Goal: Task Accomplishment & Management: Manage account settings

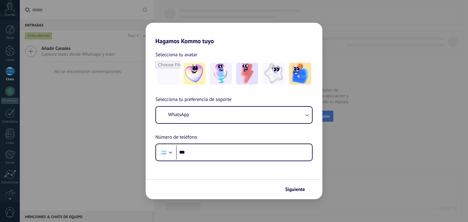
click at [220, 151] on input "***" at bounding box center [244, 153] width 136 height 14
click at [167, 77] on input "file" at bounding box center [168, 74] width 24 height 24
type input "**********"
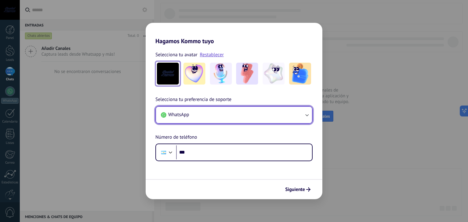
click at [226, 118] on button "WhatsApp" at bounding box center [234, 115] width 156 height 16
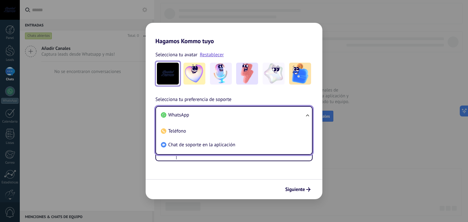
click at [225, 115] on li "WhatsApp" at bounding box center [232, 116] width 149 height 14
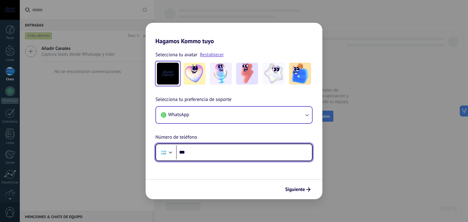
click at [224, 158] on input "***" at bounding box center [244, 153] width 136 height 14
type input "**********"
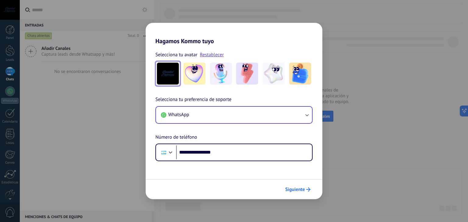
click at [306, 191] on icon "submit" at bounding box center [308, 190] width 4 height 4
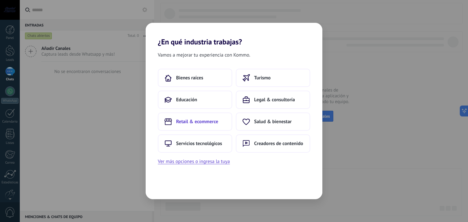
click at [185, 123] on span "Retail & ecommerce" at bounding box center [197, 122] width 42 height 6
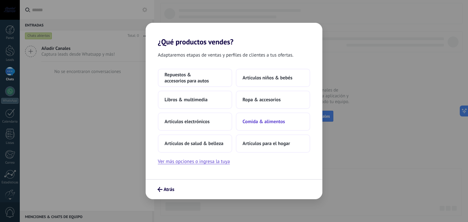
click at [257, 119] on span "Comida & alimentos" at bounding box center [264, 122] width 42 height 6
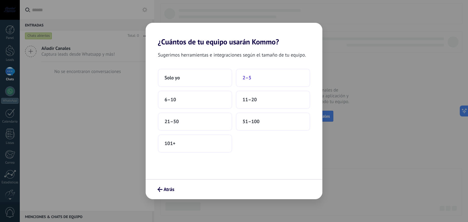
click at [242, 76] on button "2–5" at bounding box center [273, 78] width 74 height 18
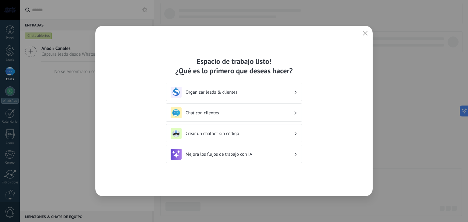
click at [244, 93] on h3 "Organizar leads & clientes" at bounding box center [240, 93] width 108 height 6
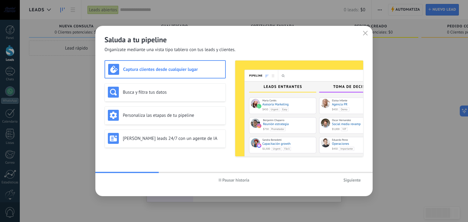
click at [347, 182] on span "Siguiente" at bounding box center [351, 180] width 17 height 4
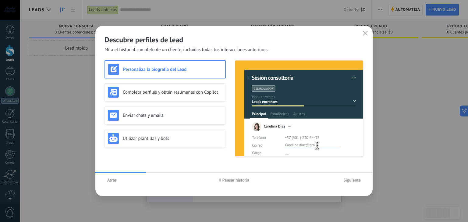
click at [137, 78] on div "Personaliza la biografía del Lead" at bounding box center [165, 69] width 121 height 18
click at [143, 86] on div "Completa perfiles y obtén resúmenes con Copilot" at bounding box center [165, 93] width 121 height 18
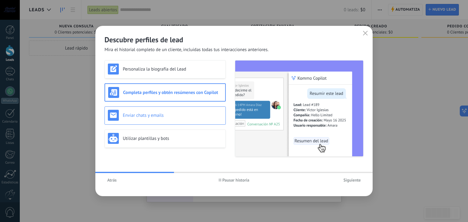
click at [157, 108] on div "Enviar chats y emails" at bounding box center [165, 116] width 121 height 18
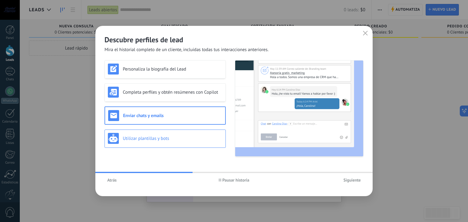
click at [157, 133] on div "Utilizar plantillas y bots" at bounding box center [165, 139] width 121 height 18
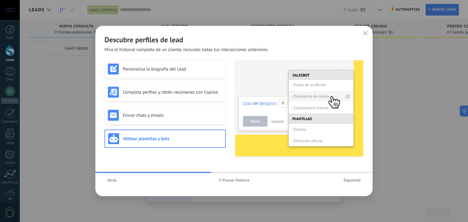
click at [343, 186] on div "Atrás Pausar historia Siguiente" at bounding box center [233, 180] width 277 height 14
click at [352, 185] on div "Atrás Pausar historia Siguiente" at bounding box center [233, 180] width 277 height 14
click at [354, 181] on span "Siguiente" at bounding box center [351, 180] width 17 height 4
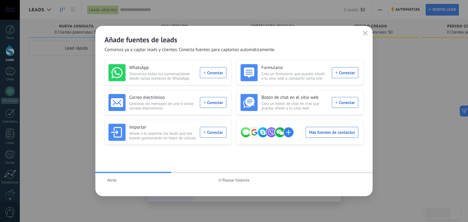
click at [365, 39] on div "Añade fuentes de leads Comienza ya a captar leads y clientes. Conecta fuentes p…" at bounding box center [233, 39] width 277 height 27
click at [365, 34] on icon "button" at bounding box center [365, 33] width 5 height 5
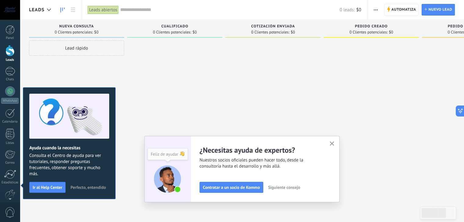
click at [104, 186] on span "Perfecto, entendido" at bounding box center [87, 188] width 35 height 4
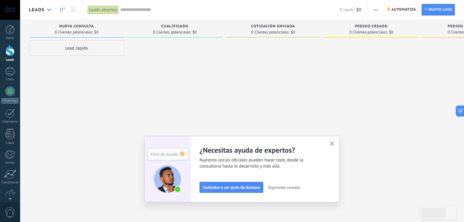
click at [333, 144] on use "button" at bounding box center [331, 144] width 5 height 5
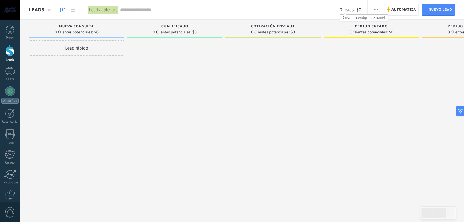
click at [347, 11] on span "0 leads:" at bounding box center [346, 10] width 15 height 6
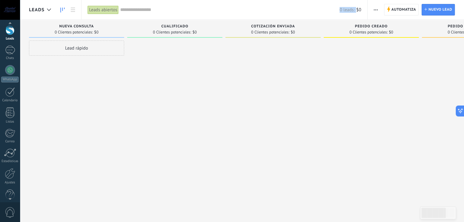
click at [9, 198] on div at bounding box center [10, 198] width 20 height 9
click at [7, 170] on link "Ajustes" at bounding box center [10, 167] width 20 height 16
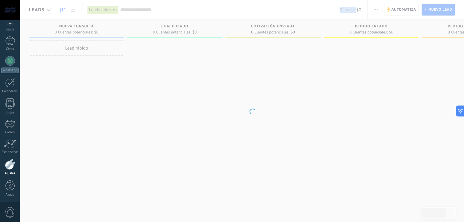
scroll to position [31, 0]
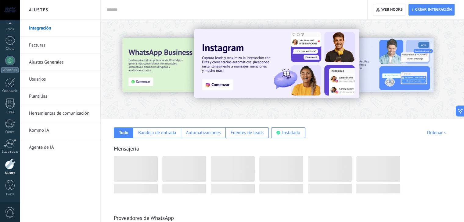
click at [47, 29] on link "Integración" at bounding box center [61, 28] width 65 height 17
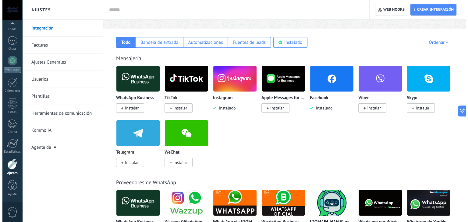
scroll to position [91, 0]
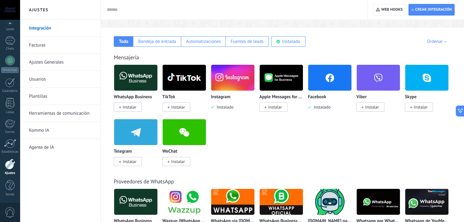
click at [135, 82] on img at bounding box center [135, 78] width 43 height 30
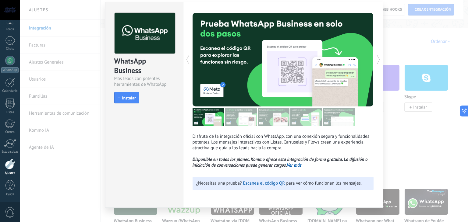
scroll to position [27, 0]
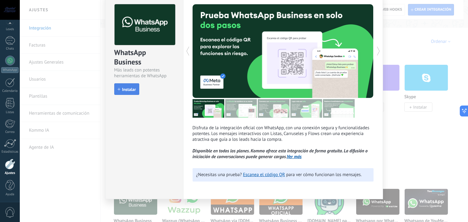
click at [132, 88] on span "Instalar" at bounding box center [129, 89] width 14 height 4
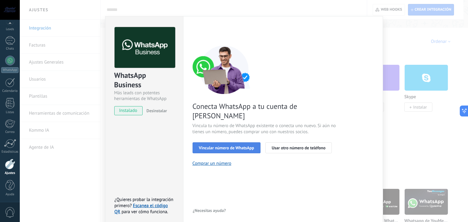
scroll to position [9, 0]
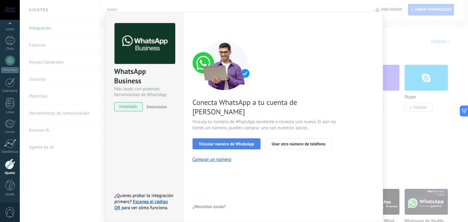
click at [216, 142] on span "Vincular número de WhatsApp" at bounding box center [226, 144] width 55 height 4
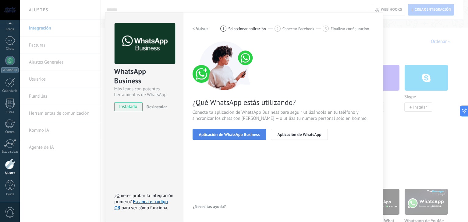
click at [225, 136] on span "Aplicación de WhatsApp Business" at bounding box center [229, 135] width 61 height 4
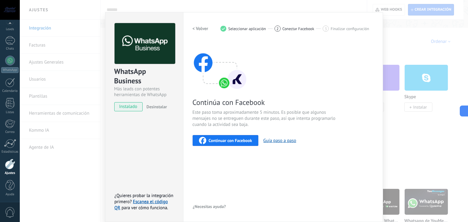
click at [209, 141] on span "Continuar con Facebook" at bounding box center [231, 141] width 44 height 4
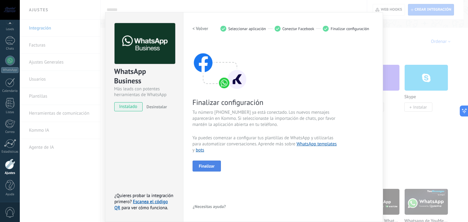
click at [211, 166] on span "Finalizar" at bounding box center [207, 166] width 16 height 4
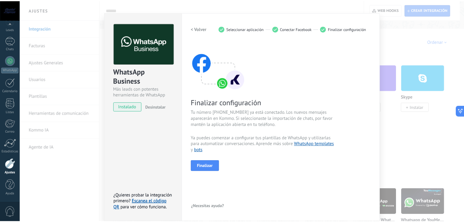
scroll to position [0, 0]
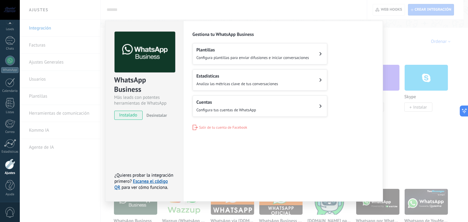
click at [418, 47] on div "WhatsApp Business Más leads con potentes herramientas de WhatsApp instalado Des…" at bounding box center [244, 111] width 448 height 222
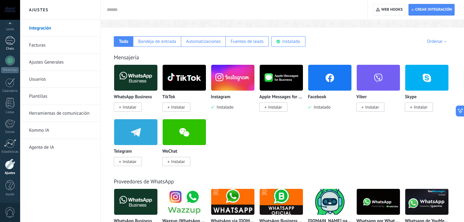
click at [12, 46] on link "Chats" at bounding box center [10, 43] width 20 height 15
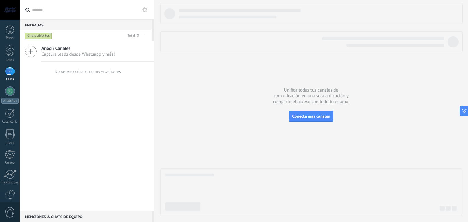
click at [35, 52] on icon at bounding box center [31, 52] width 12 height 12
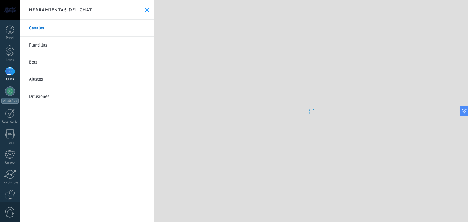
click at [32, 54] on link "Plantillas" at bounding box center [87, 45] width 134 height 17
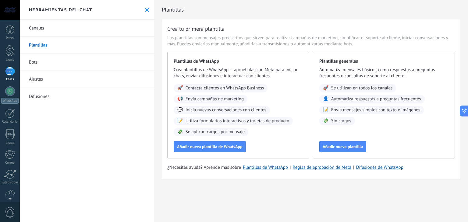
click at [38, 30] on link "Canales" at bounding box center [87, 28] width 134 height 17
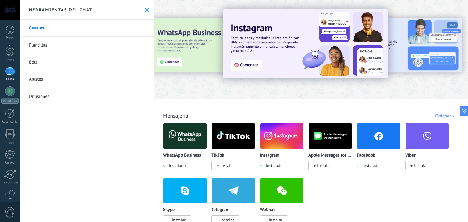
click at [35, 62] on link "Bots" at bounding box center [87, 62] width 134 height 17
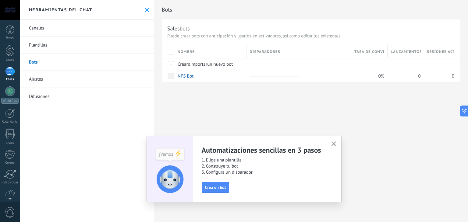
click at [38, 79] on link "Ajustes" at bounding box center [87, 79] width 134 height 17
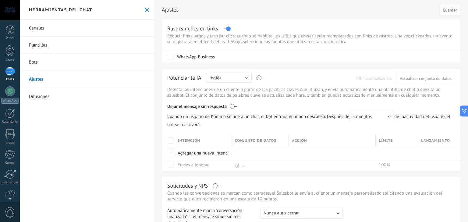
click at [47, 97] on link "Difusiones" at bounding box center [87, 96] width 134 height 17
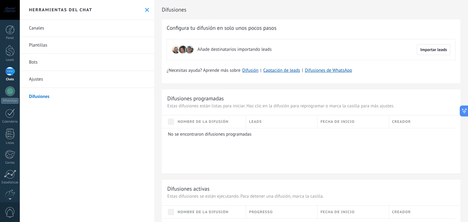
click at [147, 11] on icon at bounding box center [147, 10] width 4 height 4
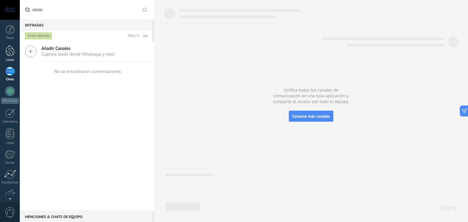
click at [14, 55] on div at bounding box center [9, 50] width 9 height 11
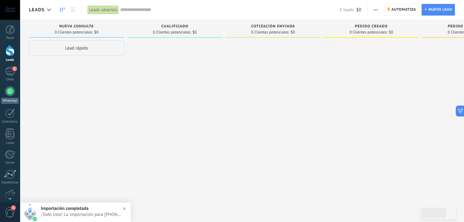
click at [9, 90] on div at bounding box center [10, 92] width 10 height 10
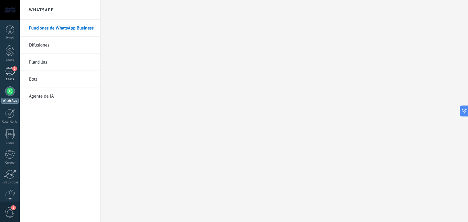
click at [11, 73] on div "2" at bounding box center [10, 71] width 10 height 9
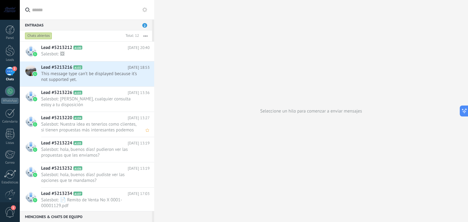
scroll to position [106, 0]
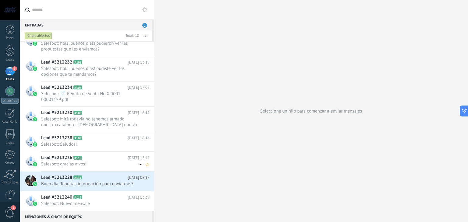
click at [89, 167] on div "Lead #5213236 A110 07/08/2025 13:47 Salesbot: gracias a vos!" at bounding box center [97, 161] width 113 height 19
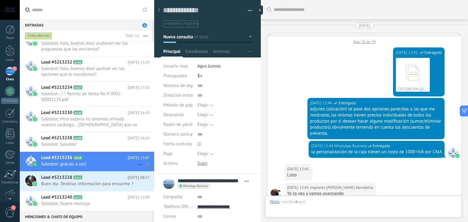
scroll to position [247, 0]
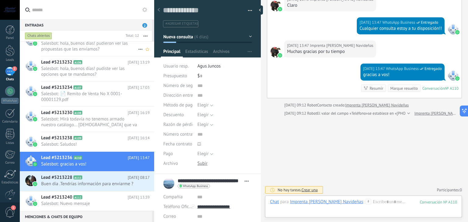
click at [74, 45] on span "Salesbot: hola, buenos [PERSON_NAME]! pudieron ver las propuestas que les envia…" at bounding box center [89, 47] width 97 height 12
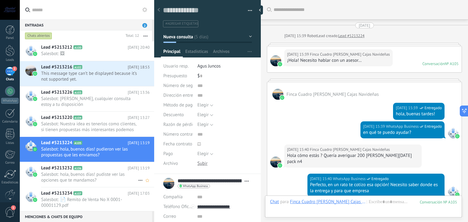
scroll to position [672, 0]
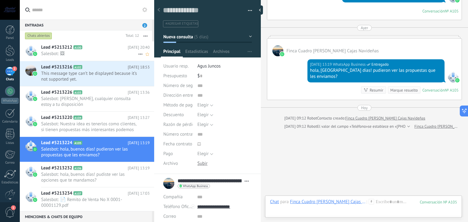
click at [91, 50] on h2 "Lead #5213212 A100" at bounding box center [84, 47] width 87 height 6
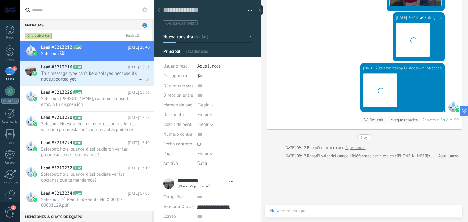
scroll to position [9, 0]
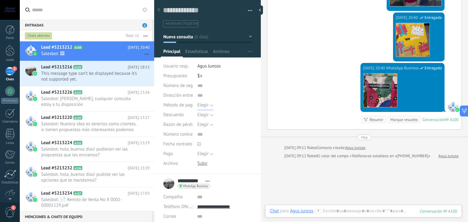
click at [206, 105] on span "Elegir" at bounding box center [203, 105] width 11 height 6
click at [206, 105] on span "Elegir" at bounding box center [219, 106] width 56 height 6
click at [207, 115] on span "Elegir" at bounding box center [203, 115] width 11 height 6
click at [207, 115] on span "Elegir" at bounding box center [219, 115] width 56 height 6
click at [208, 124] on button "Elegir" at bounding box center [206, 125] width 16 height 10
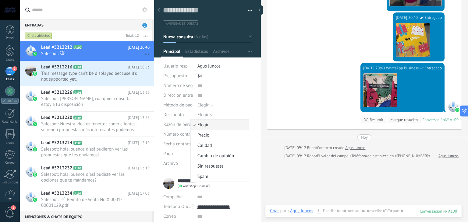
click at [184, 125] on span "Razón de pérdida" at bounding box center [180, 125] width 34 height 5
click at [205, 154] on span "Elegir" at bounding box center [203, 154] width 11 height 6
click at [205, 154] on span "Elegir" at bounding box center [219, 154] width 56 height 6
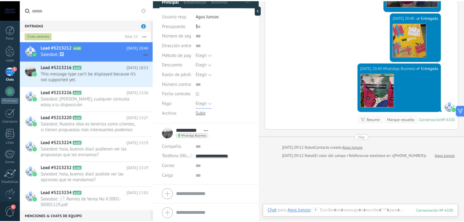
scroll to position [51, 0]
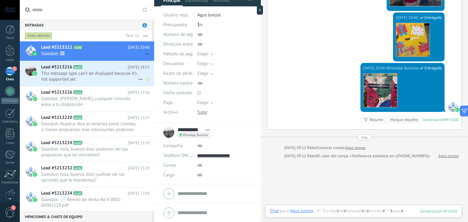
drag, startPoint x: 11, startPoint y: 73, endPoint x: 33, endPoint y: 65, distance: 23.2
click at [11, 73] on div "2" at bounding box center [10, 71] width 10 height 9
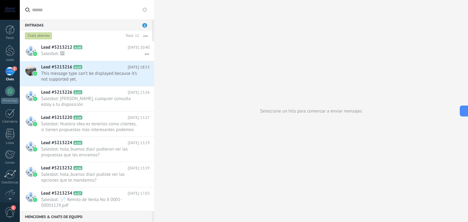
click at [147, 24] on div "Entradas 2" at bounding box center [86, 25] width 132 height 11
click at [146, 24] on span "2" at bounding box center [144, 25] width 5 height 5
click at [10, 72] on div "2" at bounding box center [10, 71] width 10 height 9
click at [7, 52] on div at bounding box center [9, 50] width 9 height 11
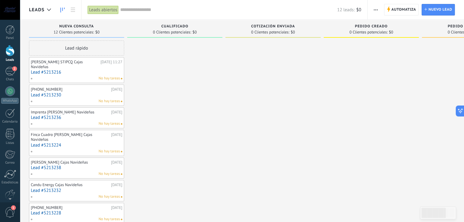
click at [82, 23] on div "Nueva consulta 12 Clientes potenciales: $0" at bounding box center [76, 29] width 95 height 18
click at [82, 24] on div "Nueva consulta 12 Clientes potenciales: $0" at bounding box center [76, 29] width 95 height 18
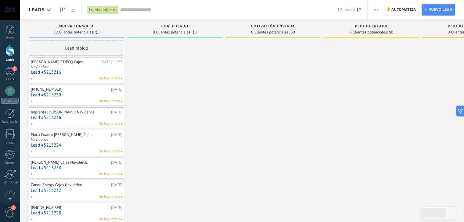
click at [82, 24] on div "Nueva consulta 12 Clientes potenciales: $0" at bounding box center [76, 29] width 95 height 18
click at [84, 30] on span "12 Clientes potenciales:" at bounding box center [74, 32] width 40 height 4
click at [83, 41] on div "Lead rápido" at bounding box center [76, 48] width 95 height 15
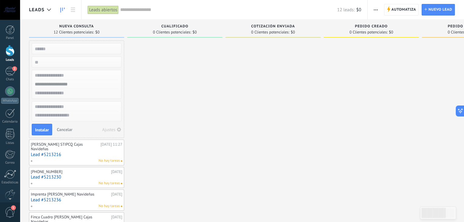
click at [63, 49] on input "text" at bounding box center [75, 48] width 89 height 9
click at [64, 127] on span "Cancelar" at bounding box center [65, 129] width 16 height 5
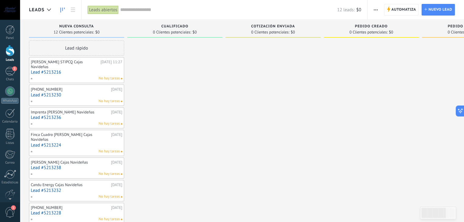
click at [104, 9] on div "Leads abiertos" at bounding box center [102, 9] width 31 height 9
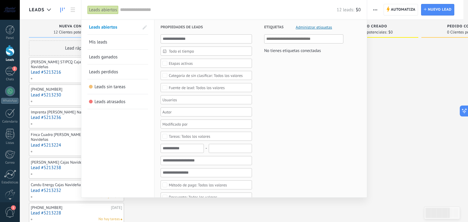
click at [108, 58] on span "Leads ganados" at bounding box center [103, 57] width 29 height 6
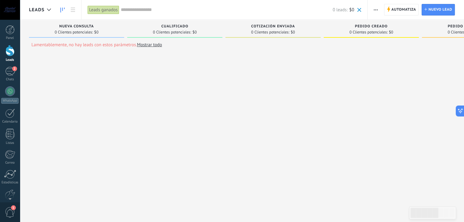
click at [103, 10] on div "Leads ganados" at bounding box center [103, 9] width 32 height 9
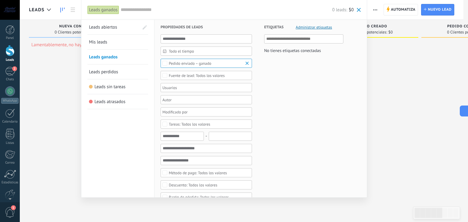
click at [112, 70] on span "Leads perdidos" at bounding box center [103, 72] width 29 height 6
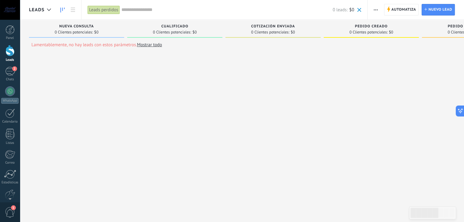
click at [106, 9] on div "Leads perdidos" at bounding box center [103, 9] width 32 height 9
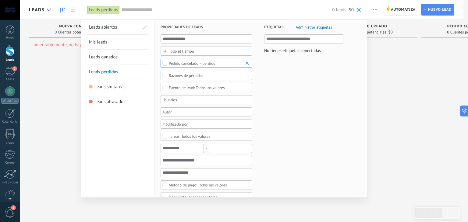
click at [103, 31] on link "Leads abiertos" at bounding box center [114, 27] width 50 height 15
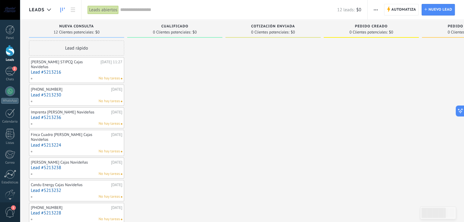
click at [99, 11] on div "Leads abiertos" at bounding box center [102, 9] width 31 height 9
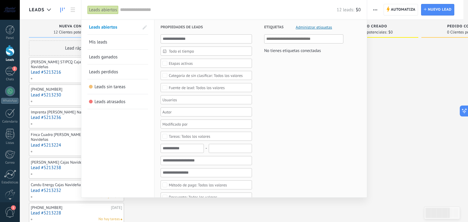
click at [112, 86] on span "Leads sin tareas" at bounding box center [109, 87] width 31 height 6
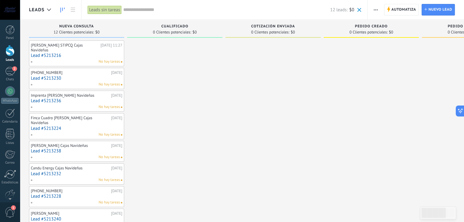
click at [92, 59] on div "No hay tareas" at bounding box center [74, 61] width 89 height 5
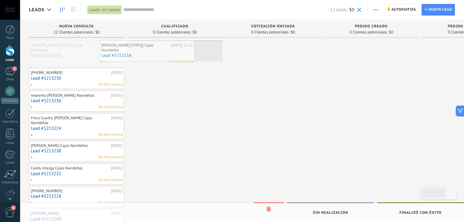
drag, startPoint x: 90, startPoint y: 54, endPoint x: 93, endPoint y: 54, distance: 3.7
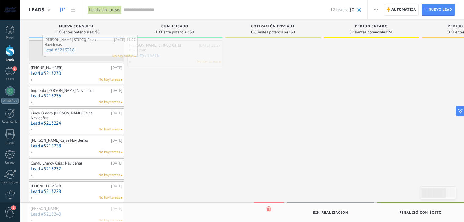
drag, startPoint x: 170, startPoint y: 56, endPoint x: 85, endPoint y: 51, distance: 84.9
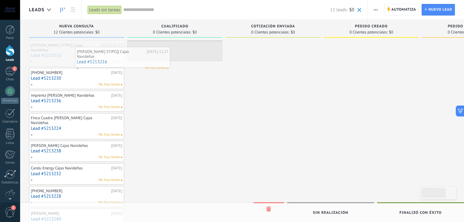
drag, startPoint x: 100, startPoint y: 50, endPoint x: 148, endPoint y: 56, distance: 48.8
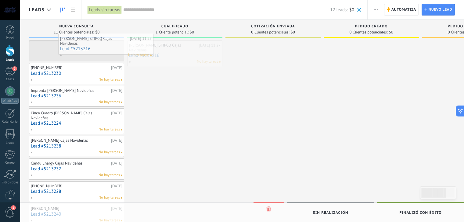
drag, startPoint x: 153, startPoint y: 53, endPoint x: 84, endPoint y: 46, distance: 69.2
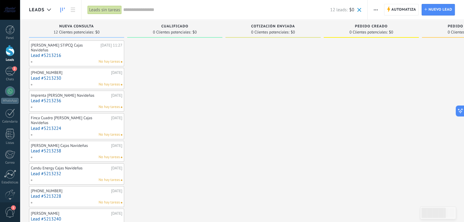
click at [83, 32] on span "12 Clientes potenciales:" at bounding box center [74, 32] width 40 height 4
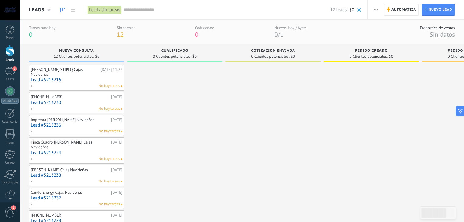
click at [81, 49] on span "Nueva consulta" at bounding box center [76, 51] width 34 height 4
click at [247, 43] on div "Tareas para hoy: 0 Sin tareas: 12 Caducadas: 0 Nuevos Hoy / Ayer: 0 / 1 Pronóst…" at bounding box center [242, 32] width 444 height 24
click at [76, 55] on span "12 Clientes potenciales:" at bounding box center [74, 57] width 40 height 4
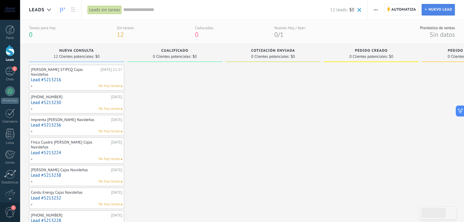
click at [443, 10] on span "Nuevo lead" at bounding box center [440, 9] width 24 height 11
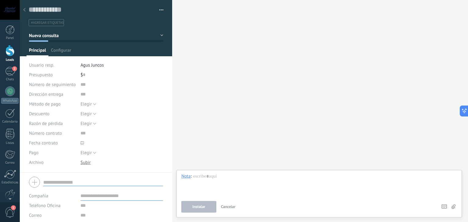
click at [25, 11] on icon at bounding box center [24, 10] width 2 height 4
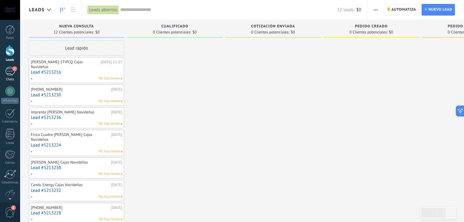
click at [12, 70] on span "2" at bounding box center [14, 68] width 5 height 5
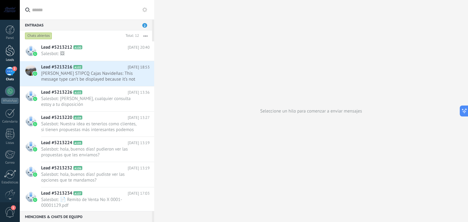
click at [6, 54] on div at bounding box center [9, 50] width 9 height 11
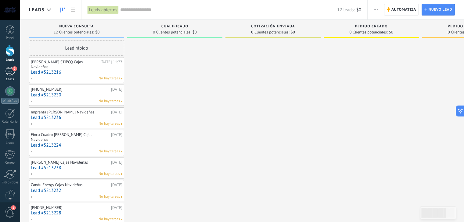
click at [8, 71] on div "2" at bounding box center [10, 71] width 10 height 9
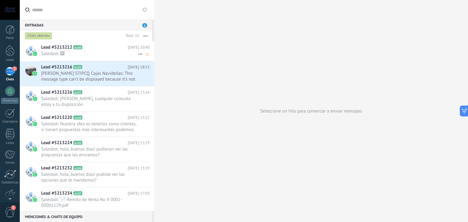
click at [90, 54] on span "Salesbot: 🖼" at bounding box center [89, 54] width 97 height 6
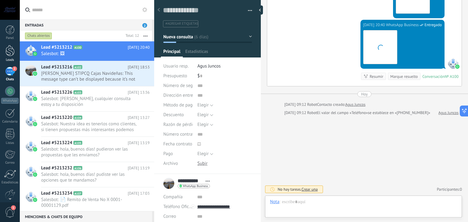
scroll to position [9, 0]
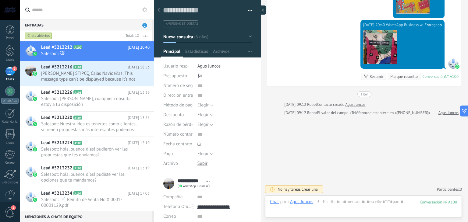
click at [262, 12] on div at bounding box center [261, 9] width 9 height 9
type textarea "**********"
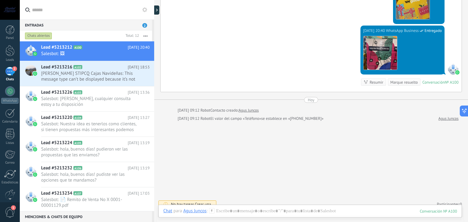
scroll to position [923, 0]
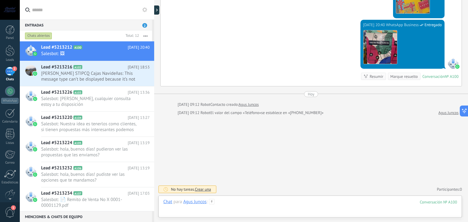
click at [244, 205] on div at bounding box center [310, 208] width 294 height 18
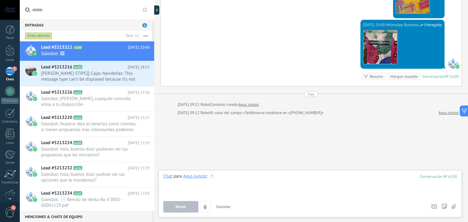
scroll to position [919, 0]
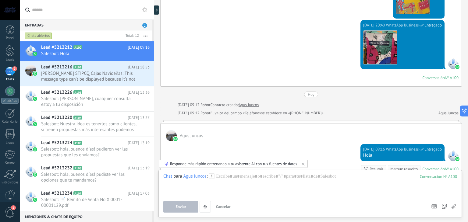
click at [280, 165] on div "Responde más rápido entrenando a tu asistente AI con tus fuentes de datos" at bounding box center [233, 164] width 127 height 5
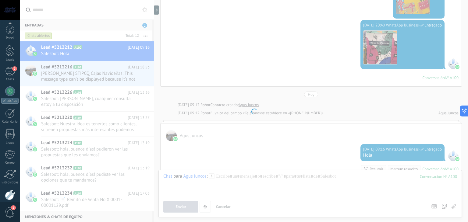
scroll to position [31, 0]
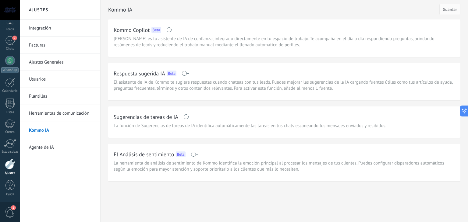
click at [201, 36] on span "Kommo Copilot es tu asistente de IA de confianza, integrado directamente en tu …" at bounding box center [284, 42] width 341 height 12
click at [182, 71] on span at bounding box center [186, 73] width 8 height 5
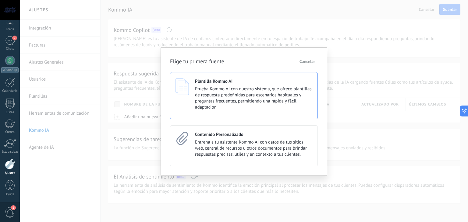
click at [226, 98] on span "Prueba Kommo AI con nuestro sistema, que ofrece plantillas de respuesta predefi…" at bounding box center [253, 98] width 117 height 24
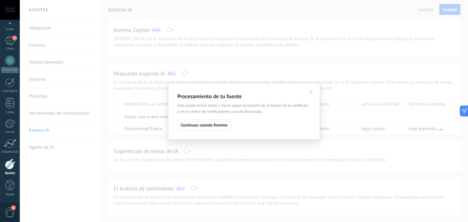
click at [205, 127] on span "Continuar usando Kommo" at bounding box center [204, 125] width 47 height 4
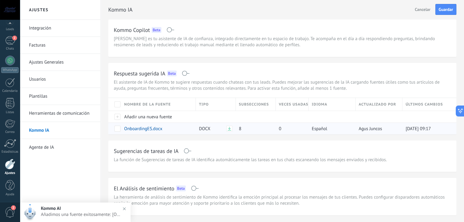
click at [229, 128] on icon at bounding box center [229, 129] width 4 height 4
click at [185, 72] on span at bounding box center [186, 73] width 8 height 5
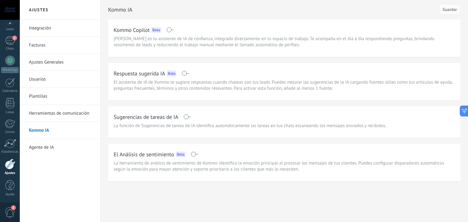
click at [45, 99] on link "Plantillas" at bounding box center [61, 96] width 65 height 17
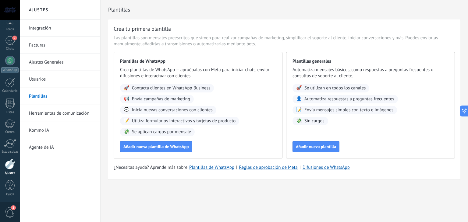
click at [54, 80] on link "Usuarios" at bounding box center [61, 79] width 65 height 17
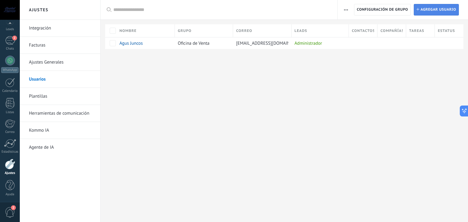
click at [425, 13] on span "Agregar usuario" at bounding box center [439, 9] width 36 height 11
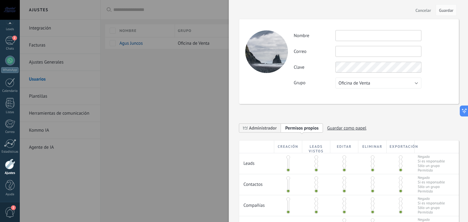
drag, startPoint x: 286, startPoint y: 168, endPoint x: 287, endPoint y: 158, distance: 9.5
click at [287, 158] on div at bounding box center [288, 164] width 28 height 21
click at [289, 167] on div at bounding box center [288, 164] width 28 height 21
click at [287, 170] on span at bounding box center [288, 171] width 4 height 4
click at [288, 170] on span at bounding box center [288, 171] width 4 height 4
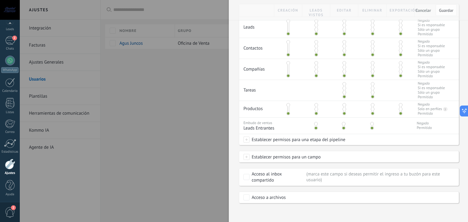
scroll to position [140, 0]
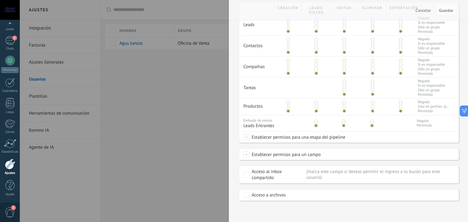
click at [245, 139] on span at bounding box center [247, 137] width 6 height 6
click at [239, 138] on div at bounding box center [244, 111] width 448 height 222
click at [247, 155] on span at bounding box center [247, 155] width 6 height 6
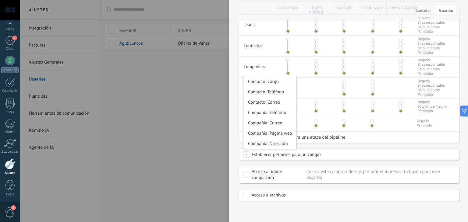
click at [247, 155] on span at bounding box center [247, 155] width 6 height 6
click at [244, 156] on span at bounding box center [247, 155] width 6 height 6
click at [247, 156] on span at bounding box center [247, 155] width 6 height 6
drag, startPoint x: 246, startPoint y: 150, endPoint x: 251, endPoint y: 155, distance: 6.9
click at [246, 151] on div "Establecer permisos para un campo Contacto: Cargo Contacto: Teléfono Contacto: …" at bounding box center [349, 154] width 220 height 11
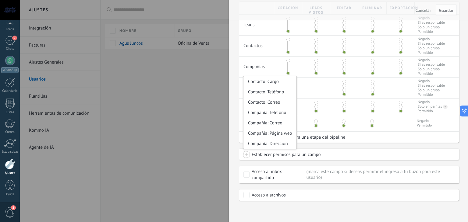
click at [421, 148] on div "Creación Leads vistos Editar Eliminar Exportación Leads Negado Si es responsabl…" at bounding box center [349, 101] width 220 height 199
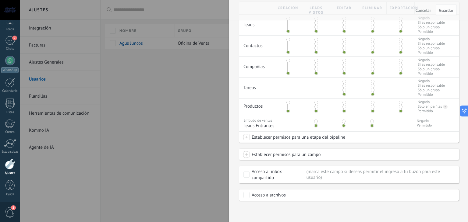
click at [365, 173] on div "Marca este campo si deseas permitir el ingreso a tu buzón para este usuario" at bounding box center [381, 175] width 148 height 12
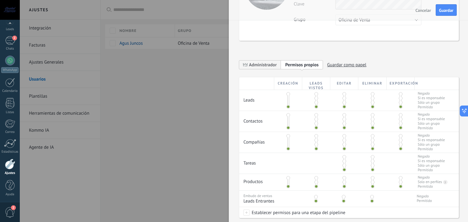
scroll to position [0, 0]
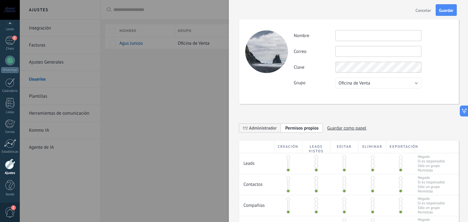
click at [339, 36] on input "text" at bounding box center [379, 35] width 86 height 11
click at [368, 81] on span "Oficina de Venta" at bounding box center [355, 83] width 32 height 6
click at [371, 81] on span "Oficina de Venta" at bounding box center [375, 83] width 87 height 6
click at [361, 34] on input "text" at bounding box center [379, 35] width 86 height 11
type input "**********"
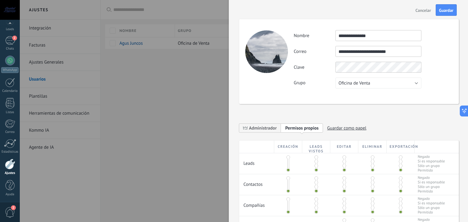
type input "**********"
click at [452, 12] on span "Guardar" at bounding box center [446, 10] width 14 height 4
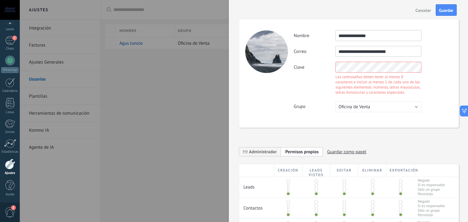
click at [283, 72] on div "**********" at bounding box center [349, 73] width 220 height 109
click at [454, 5] on button "Guardar" at bounding box center [446, 10] width 21 height 12
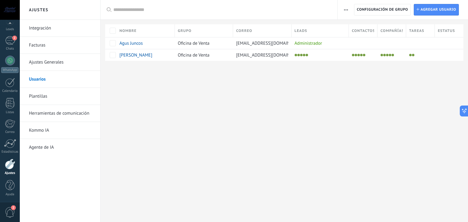
click at [41, 43] on link "Facturas" at bounding box center [61, 45] width 65 height 17
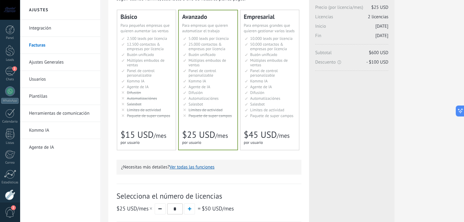
scroll to position [122, 0]
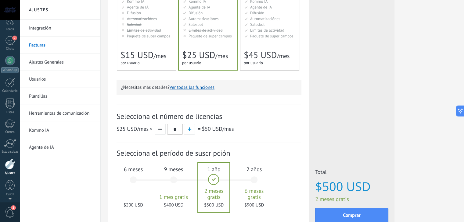
click at [7, 34] on div "Panel Leads 2 Chats WhatsApp Clientes" at bounding box center [10, 99] width 20 height 208
click at [9, 71] on div "2" at bounding box center [10, 71] width 10 height 9
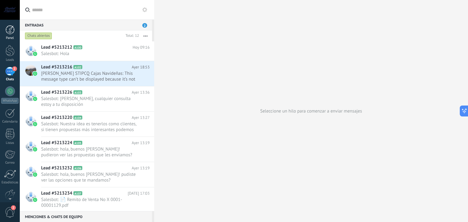
click at [10, 30] on div at bounding box center [9, 29] width 9 height 9
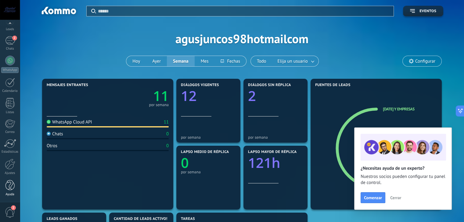
scroll to position [30, 0]
click at [9, 172] on div "Ajustes" at bounding box center [10, 174] width 18 height 4
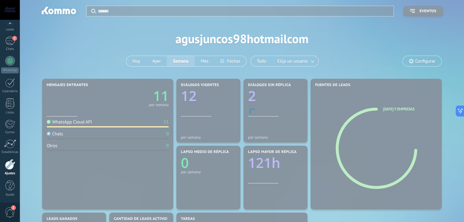
scroll to position [31, 0]
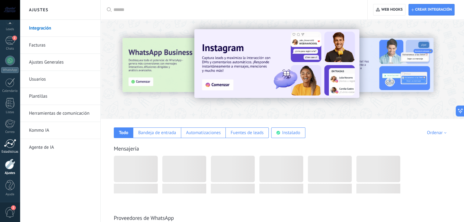
click at [8, 139] on div at bounding box center [10, 143] width 12 height 9
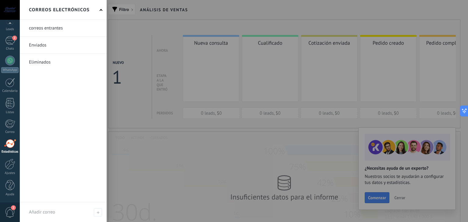
click at [52, 27] on link at bounding box center [63, 28] width 87 height 17
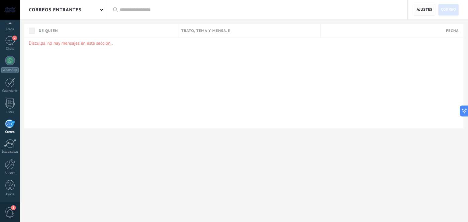
click at [426, 9] on span "Ajustes" at bounding box center [425, 9] width 16 height 11
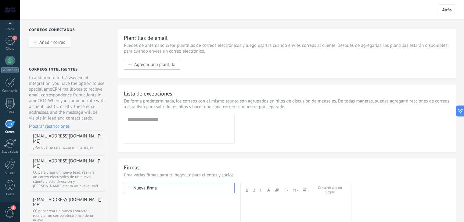
click at [57, 45] on span "Añadir correo" at bounding box center [52, 42] width 26 height 5
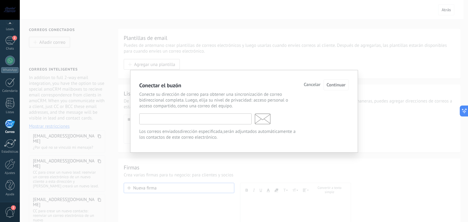
click at [211, 124] on input "text" at bounding box center [195, 119] width 112 height 11
type input "**********"
click at [337, 80] on button "Continuar" at bounding box center [336, 85] width 25 height 11
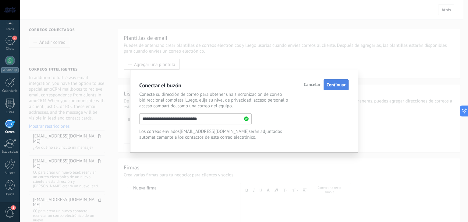
click at [335, 85] on span "Continuar" at bounding box center [336, 85] width 19 height 6
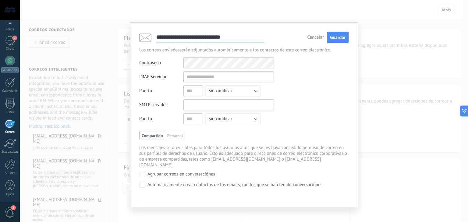
type input "**********"
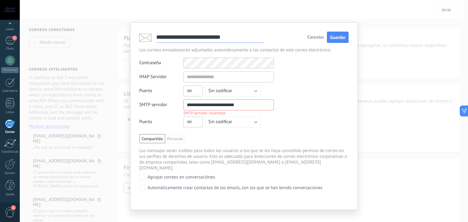
click at [301, 133] on div "**********" at bounding box center [243, 128] width 209 height 141
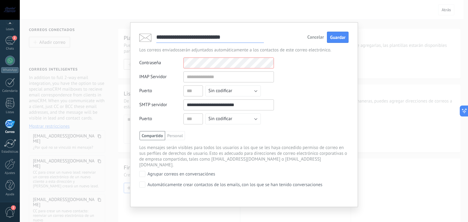
click at [232, 105] on input "**********" at bounding box center [228, 105] width 91 height 11
click at [301, 81] on div "IMAP Servidor Puerto Sin codificar SSL STARTTLS TLS Sin codificar SMTP servidor…" at bounding box center [243, 100] width 209 height 56
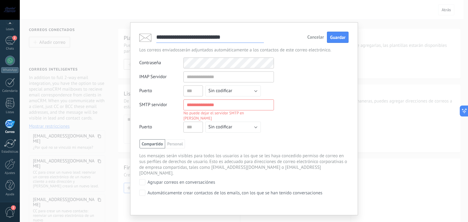
click at [311, 42] on div "Cancelar Guardar" at bounding box center [327, 37] width 41 height 11
click at [313, 41] on div "Cancelar Guardar" at bounding box center [327, 37] width 41 height 11
click at [313, 39] on span "Cancelar" at bounding box center [315, 37] width 17 height 4
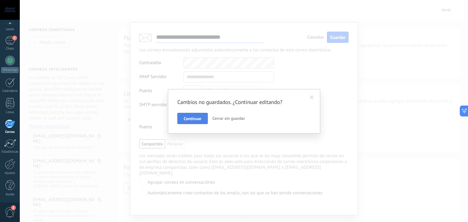
click at [204, 117] on button "Continuar" at bounding box center [192, 119] width 30 height 12
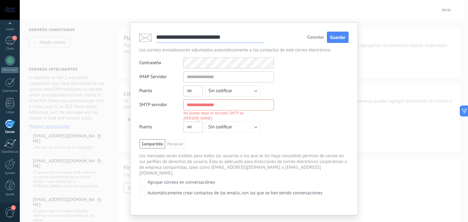
click at [318, 38] on span "Cancelar" at bounding box center [315, 37] width 17 height 4
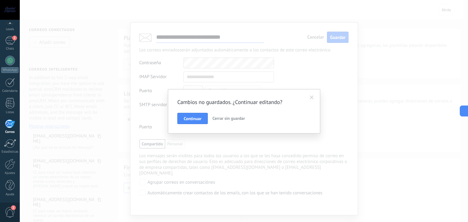
click at [236, 119] on span "Cerrar sin guardar" at bounding box center [228, 118] width 33 height 5
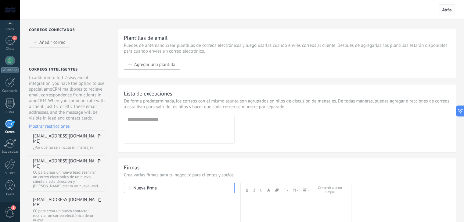
click at [447, 10] on span "Atrás" at bounding box center [446, 9] width 9 height 5
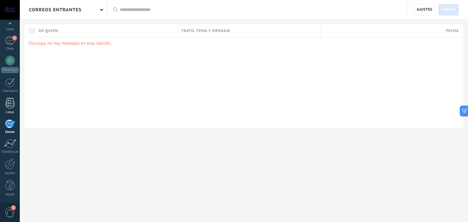
click at [16, 109] on link "Listas" at bounding box center [10, 106] width 20 height 16
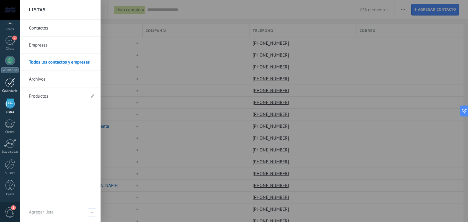
click at [7, 80] on div at bounding box center [10, 82] width 10 height 9
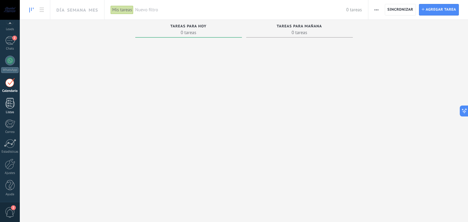
click at [9, 98] on div at bounding box center [9, 103] width 9 height 11
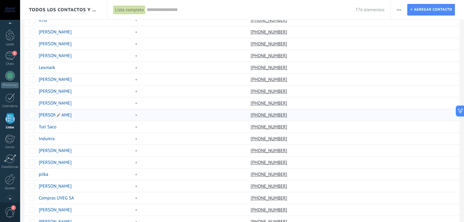
scroll to position [426, 0]
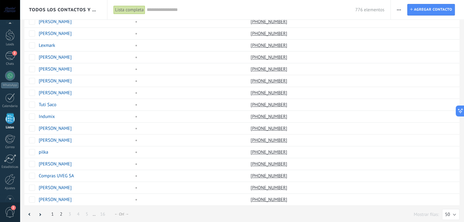
click at [61, 212] on link "2" at bounding box center [61, 215] width 9 height 12
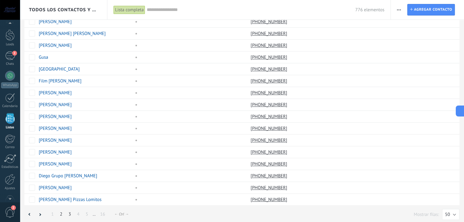
click at [70, 213] on link "3" at bounding box center [69, 215] width 9 height 12
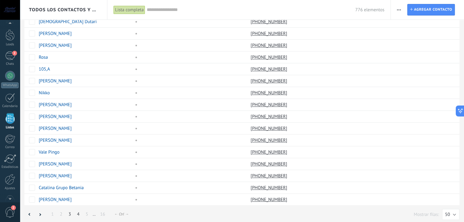
click at [77, 211] on link "4" at bounding box center [78, 215] width 9 height 12
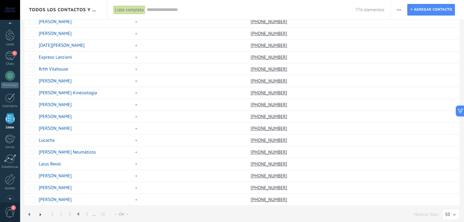
click at [85, 212] on link "5" at bounding box center [87, 215] width 9 height 12
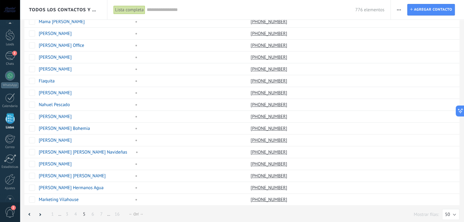
click at [95, 211] on link "6" at bounding box center [92, 215] width 9 height 12
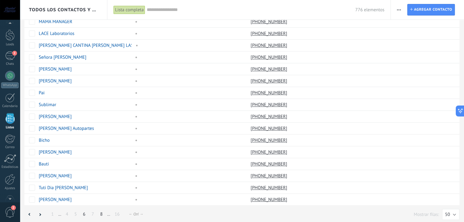
click at [101, 211] on link "8" at bounding box center [101, 215] width 9 height 12
click at [30, 213] on icon at bounding box center [30, 214] width 2 height 3
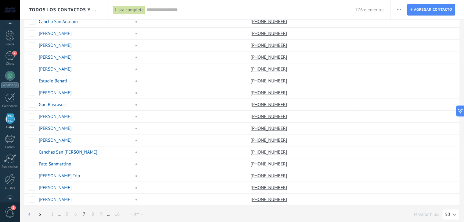
click at [33, 213] on div at bounding box center [29, 215] width 10 height 12
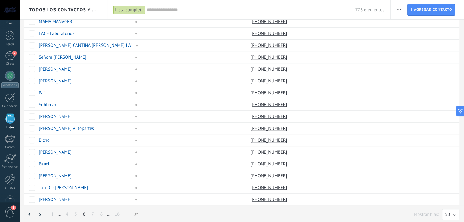
click at [33, 213] on div at bounding box center [29, 215] width 10 height 12
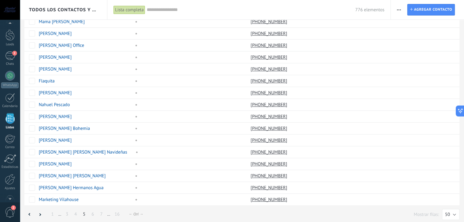
click at [12, 66] on div "Panel Leads 2 Chats WhatsApp Clientes" at bounding box center [10, 114] width 20 height 208
click at [11, 76] on div at bounding box center [10, 76] width 10 height 10
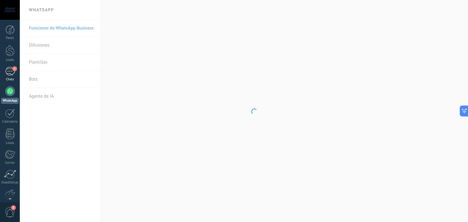
click at [6, 76] on link "2 Chats" at bounding box center [10, 74] width 20 height 15
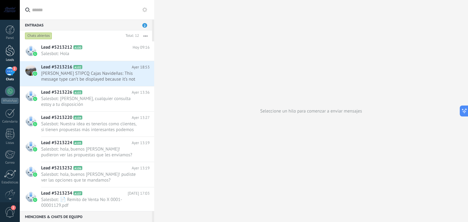
click at [9, 50] on div at bounding box center [9, 50] width 9 height 11
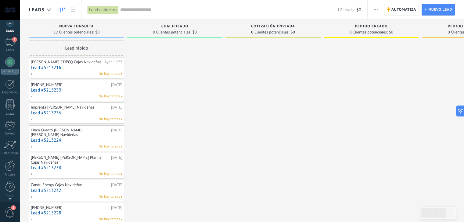
click at [11, 196] on div at bounding box center [10, 198] width 20 height 9
click at [9, 170] on link "Ajustes" at bounding box center [10, 167] width 20 height 16
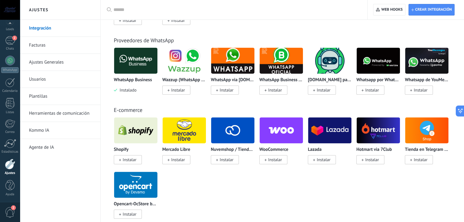
scroll to position [244, 0]
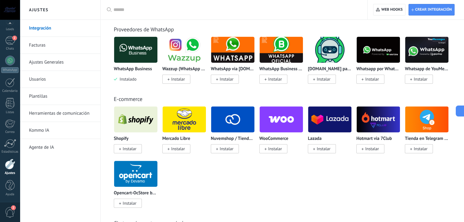
click at [42, 39] on link "Facturas" at bounding box center [61, 45] width 65 height 17
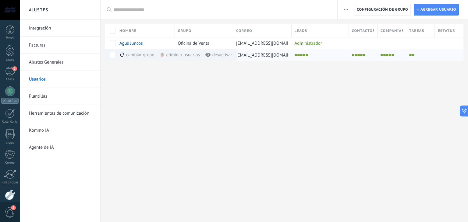
click at [171, 55] on div "eliminar usuarios màs" at bounding box center [190, 55] width 61 height 12
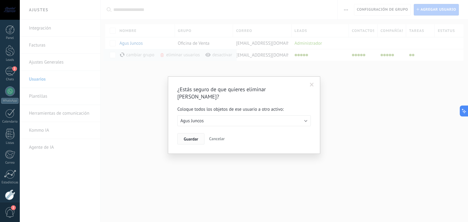
click at [188, 137] on span "Guardar" at bounding box center [191, 139] width 14 height 4
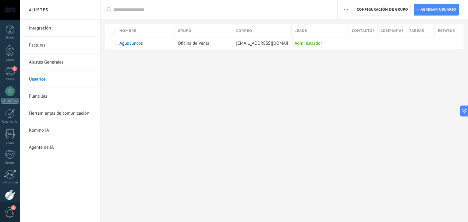
click at [303, 91] on div "Ajustes Integración Facturas Ajustes Generales Usuarios Plantillas Herramientas…" at bounding box center [244, 111] width 448 height 222
click at [12, 78] on div "Panel Leads 2 Chats WhatsApp Clientes" at bounding box center [10, 129] width 20 height 208
click at [10, 39] on div "2" at bounding box center [10, 40] width 10 height 9
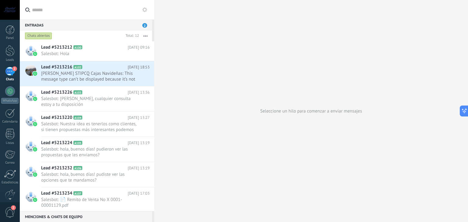
click at [20, 0] on ose-notification at bounding box center [20, 0] width 0 height 0
click at [12, 51] on div at bounding box center [9, 50] width 9 height 11
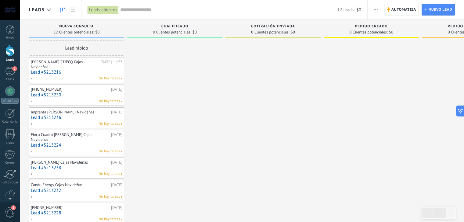
click at [81, 23] on div "Nueva consulta 12 Clientes potenciales: $0" at bounding box center [76, 29] width 95 height 18
click at [69, 6] on link at bounding box center [73, 10] width 10 height 12
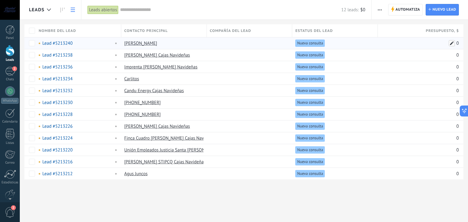
click at [454, 43] on span at bounding box center [452, 43] width 6 height 6
click at [454, 43] on input "text" at bounding box center [420, 44] width 77 height 8
click at [420, 55] on span "Cancelar" at bounding box center [422, 56] width 16 height 5
drag, startPoint x: 11, startPoint y: 29, endPoint x: 15, endPoint y: 31, distance: 4.8
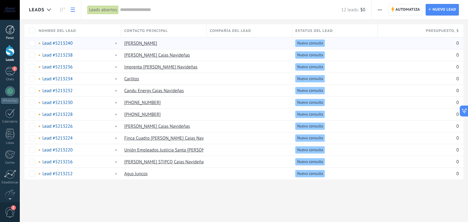
click at [11, 29] on div at bounding box center [9, 29] width 9 height 9
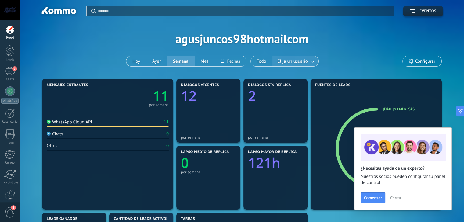
click at [294, 60] on span "Elija un usuario" at bounding box center [292, 61] width 33 height 8
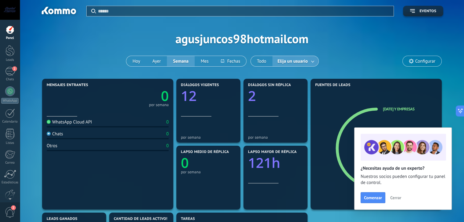
click at [301, 60] on span "Elija un usuario" at bounding box center [292, 61] width 33 height 8
click at [4, 70] on link "2 Chats" at bounding box center [10, 74] width 20 height 15
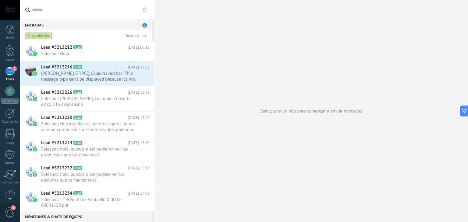
click at [144, 27] on span "2" at bounding box center [144, 25] width 5 height 5
click at [142, 22] on div "Entradas 2" at bounding box center [86, 25] width 132 height 11
click at [144, 25] on span "2" at bounding box center [144, 25] width 5 height 5
click at [9, 55] on div at bounding box center [9, 50] width 9 height 11
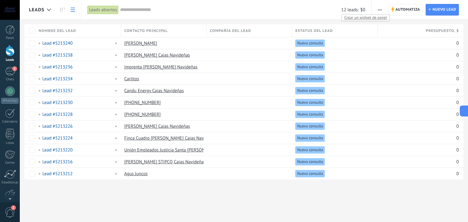
click at [361, 19] on span "Crear un widget de panel" at bounding box center [366, 17] width 48 height 6
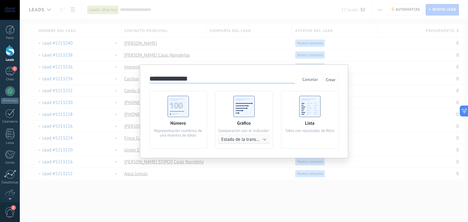
click at [302, 78] on span "Cancelar" at bounding box center [310, 79] width 16 height 5
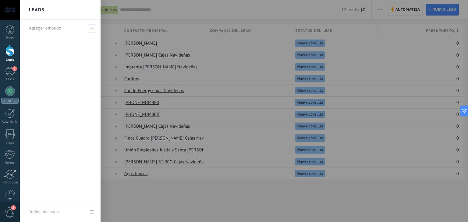
click at [12, 53] on div at bounding box center [9, 50] width 9 height 11
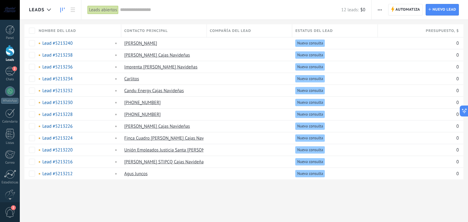
click at [63, 13] on link at bounding box center [62, 10] width 10 height 12
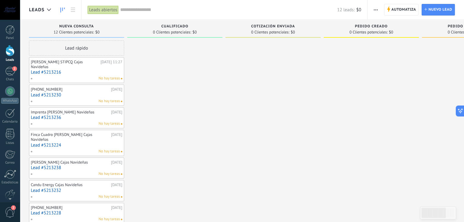
click at [278, 24] on span "Cotización enviada" at bounding box center [273, 26] width 44 height 4
click at [351, 28] on div "Pedido creado" at bounding box center [370, 26] width 89 height 5
drag, startPoint x: 372, startPoint y: 36, endPoint x: 453, endPoint y: 41, distance: 80.6
click at [453, 41] on div "Leads Entrantes Solicitudes: 0 0 0 0 0 0 0 0 0 Nueva consulta 12 Clientes poten…" at bounding box center [326, 181] width 595 height 323
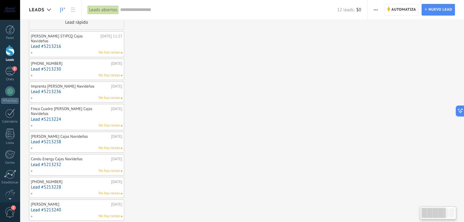
scroll to position [30, 0]
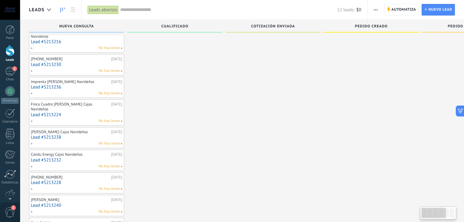
click at [446, 212] on div at bounding box center [445, 213] width 5 height 9
drag, startPoint x: 446, startPoint y: 212, endPoint x: 461, endPoint y: 213, distance: 15.3
click at [461, 192] on body ".abccls-1,.abccls-2{fill-rule:evenodd}.abccls-2{fill:#fff} .abfcls-1{fill:none}…" at bounding box center [232, 81] width 464 height 222
click at [220, 54] on div at bounding box center [174, 161] width 95 height 302
click at [205, 70] on div at bounding box center [174, 161] width 95 height 302
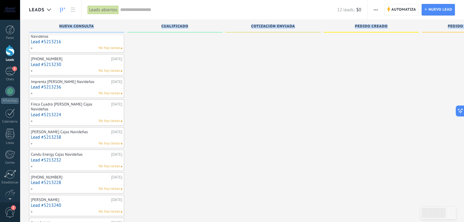
click at [52, 20] on div "Nueva consulta" at bounding box center [76, 26] width 95 height 13
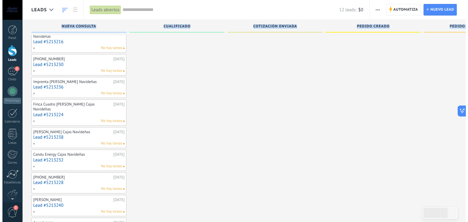
scroll to position [0, 0]
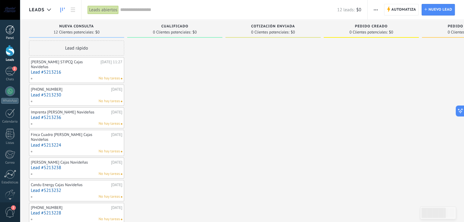
click at [8, 35] on link "Panel" at bounding box center [10, 32] width 20 height 15
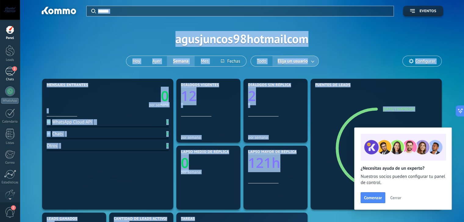
click at [10, 77] on link "2 Chats" at bounding box center [10, 74] width 20 height 15
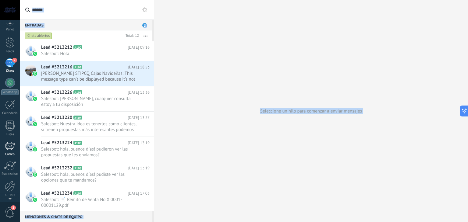
click at [11, 151] on link "Correo" at bounding box center [10, 149] width 20 height 15
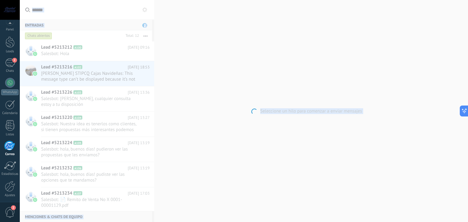
scroll to position [31, 0]
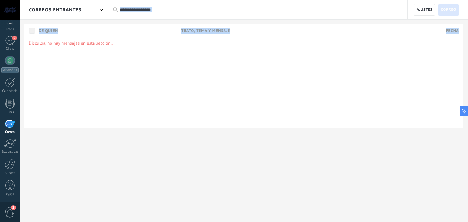
click at [165, 107] on div "Disculpa, no hay mensajes en esta sección.." at bounding box center [243, 82] width 439 height 91
click at [5, 45] on link "2 Chats" at bounding box center [10, 43] width 20 height 15
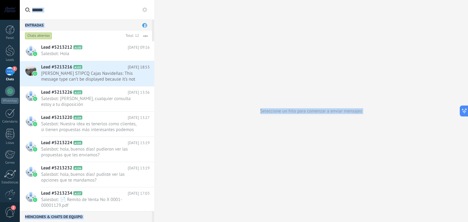
click at [75, 27] on div "Entradas 2" at bounding box center [86, 25] width 132 height 11
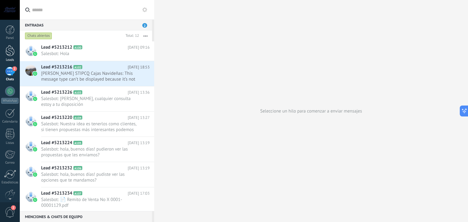
click at [9, 52] on div at bounding box center [9, 50] width 9 height 11
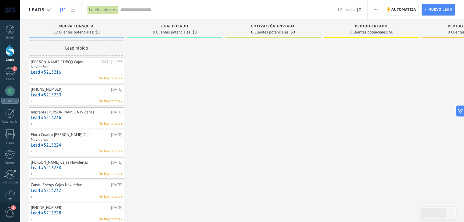
click at [10, 12] on div at bounding box center [10, 10] width 20 height 20
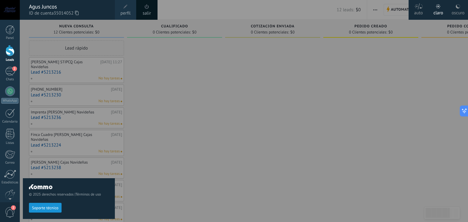
click at [148, 10] on link "salir" at bounding box center [147, 13] width 8 height 7
